Goal: Task Accomplishment & Management: Manage account settings

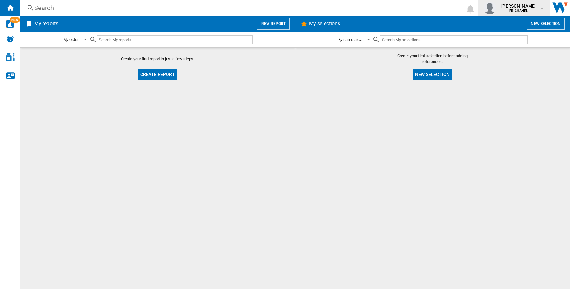
click at [518, 6] on span "[PERSON_NAME]" at bounding box center [519, 6] width 35 height 6
click at [507, 57] on button "Logout" at bounding box center [514, 55] width 61 height 13
